Goal: Information Seeking & Learning: Learn about a topic

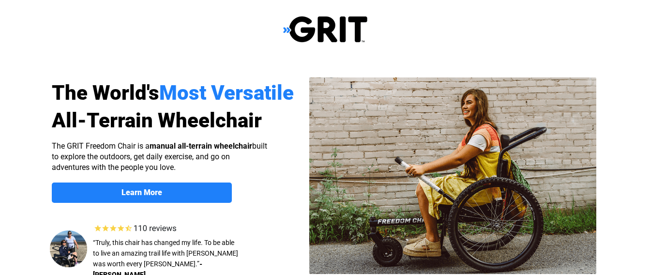
select select "US"
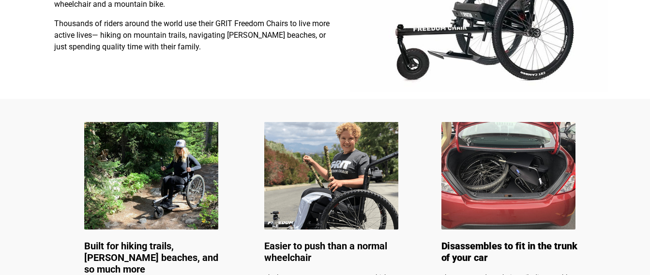
scroll to position [436, 0]
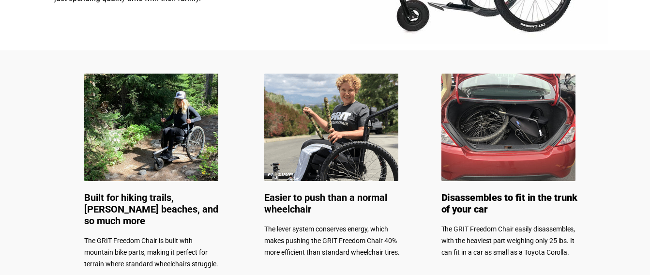
click at [493, 201] on span "Disassembles to fit in the trunk of your car" at bounding box center [510, 203] width 136 height 23
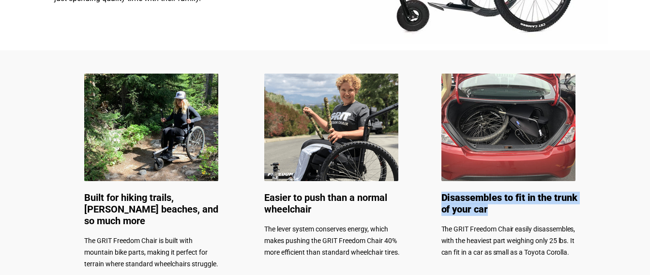
click at [493, 201] on span "Disassembles to fit in the trunk of your car" at bounding box center [510, 203] width 136 height 23
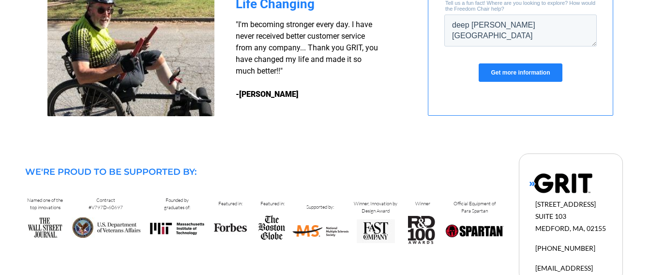
scroll to position [997, 0]
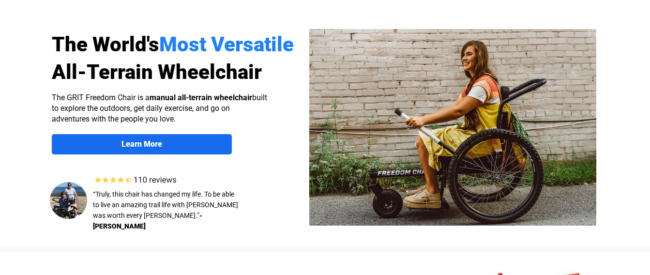
select select "US"
click at [146, 145] on strong "Learn More" at bounding box center [142, 143] width 41 height 9
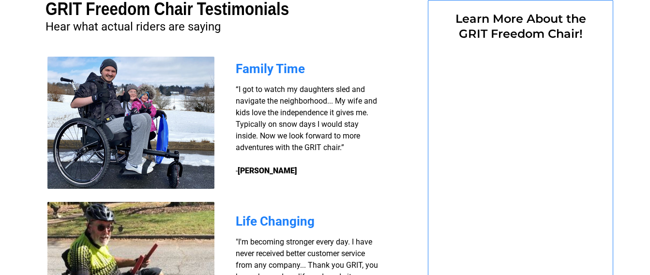
select select "US"
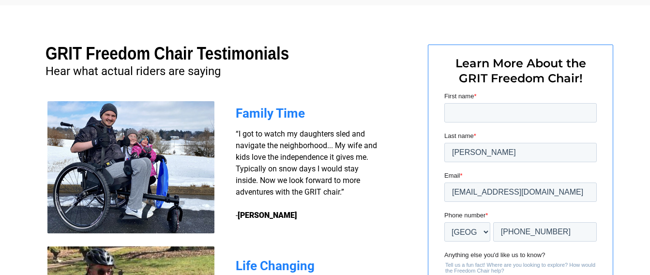
scroll to position [610, 0]
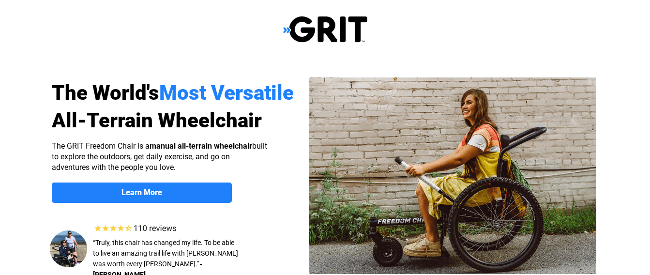
scroll to position [97, 0]
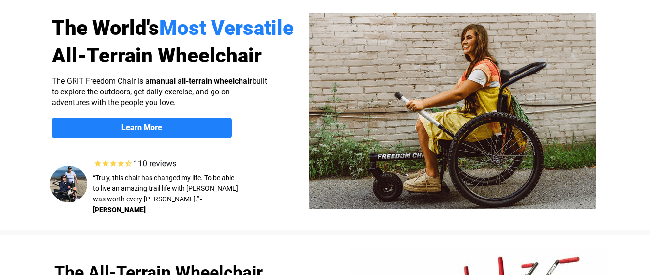
select select "US"
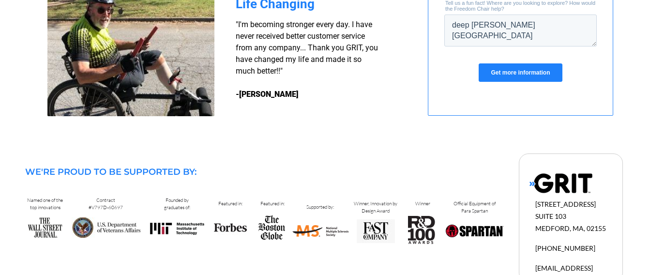
scroll to position [997, 0]
